Goal: Use online tool/utility: Use online tool/utility

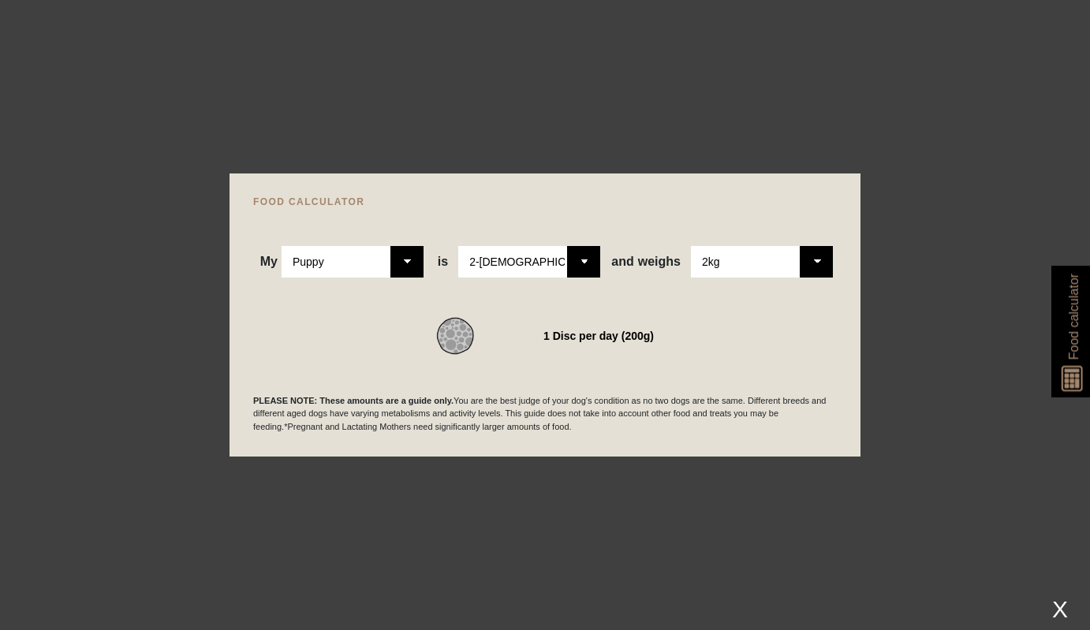
select select "puppy"
select select "2"
click at [849, 145] on div at bounding box center [545, 315] width 1090 height 630
click at [854, 308] on div "FOOD CALCULATOR My Please Select Adult Dog Puppy is Please Select 2-4 months ol…" at bounding box center [545, 316] width 631 height 284
click at [905, 185] on div at bounding box center [545, 315] width 1090 height 630
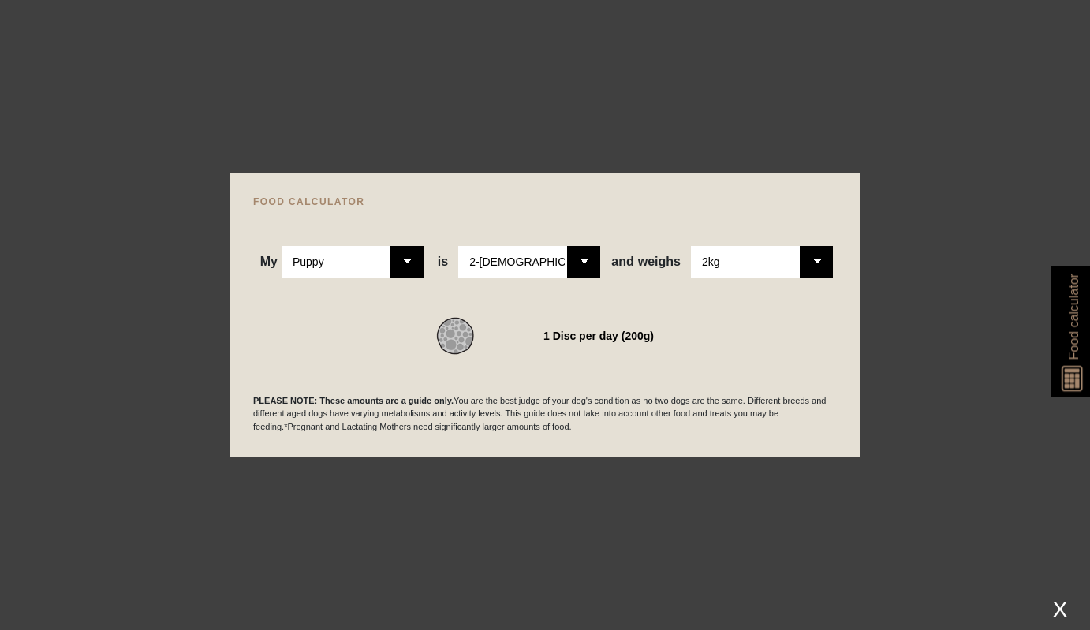
click at [246, 106] on div at bounding box center [545, 315] width 1090 height 630
click at [1062, 610] on div "X" at bounding box center [1060, 609] width 28 height 26
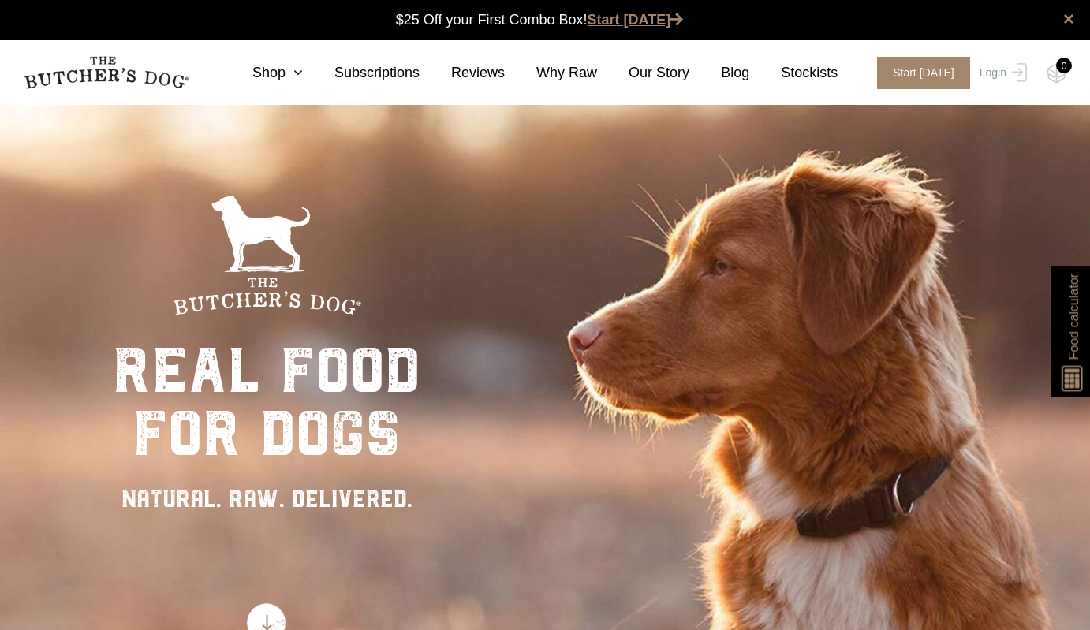
click at [627, 24] on link "Start [DATE]" at bounding box center [636, 20] width 96 height 16
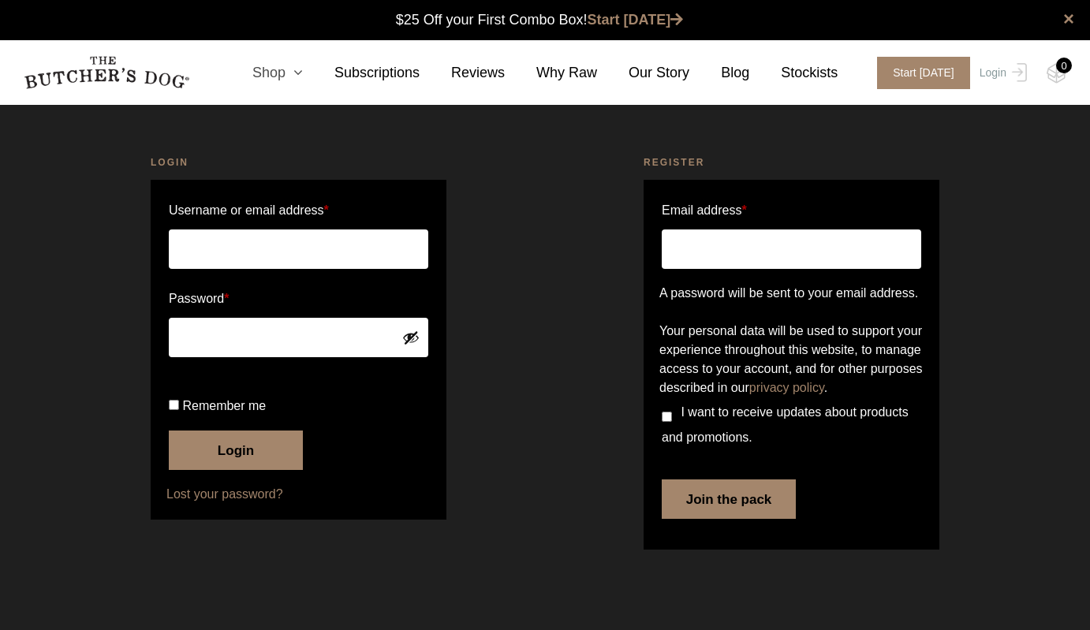
click at [303, 71] on icon at bounding box center [294, 72] width 17 height 14
